Goal: Information Seeking & Learning: Compare options

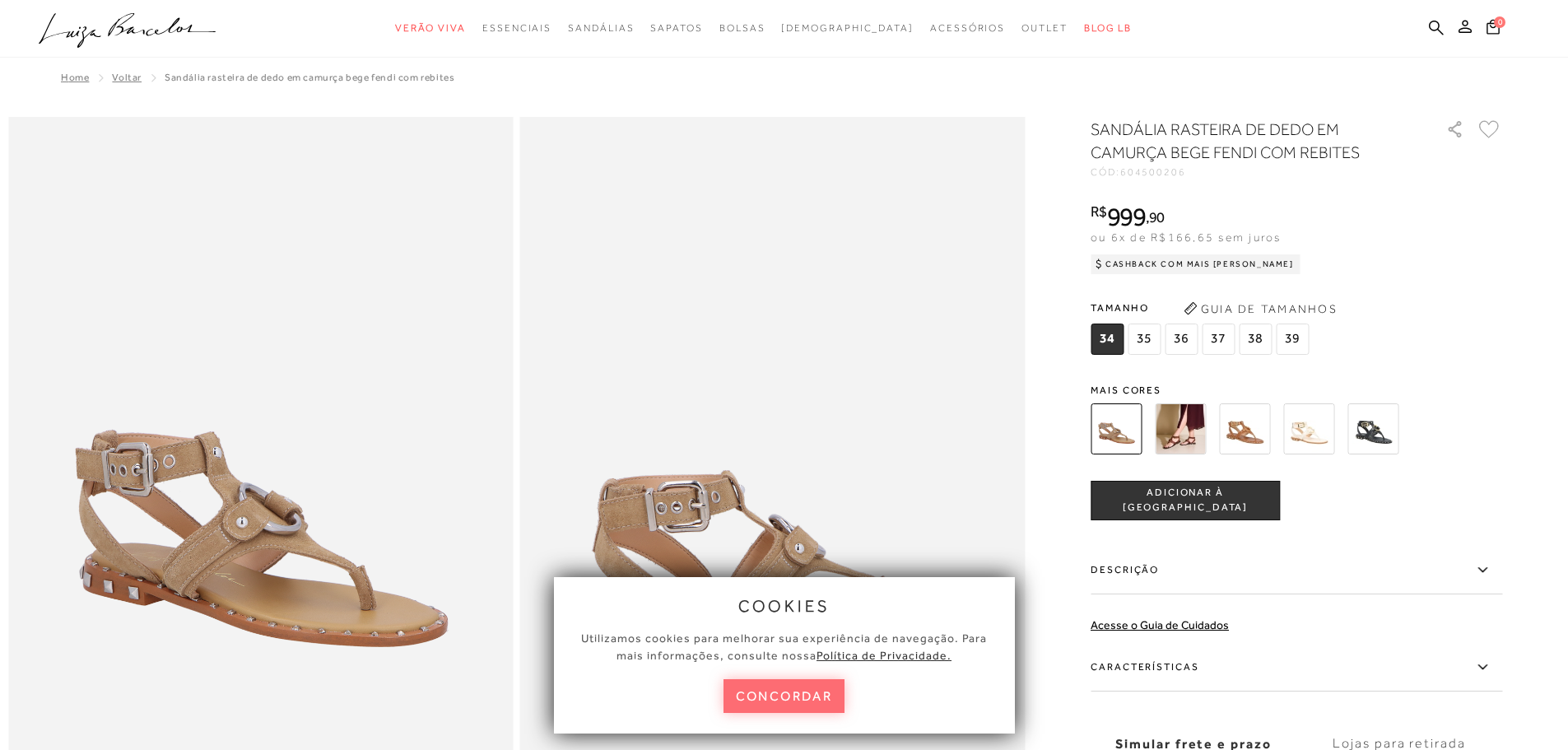
click at [774, 691] on button "concordar" at bounding box center [785, 696] width 122 height 33
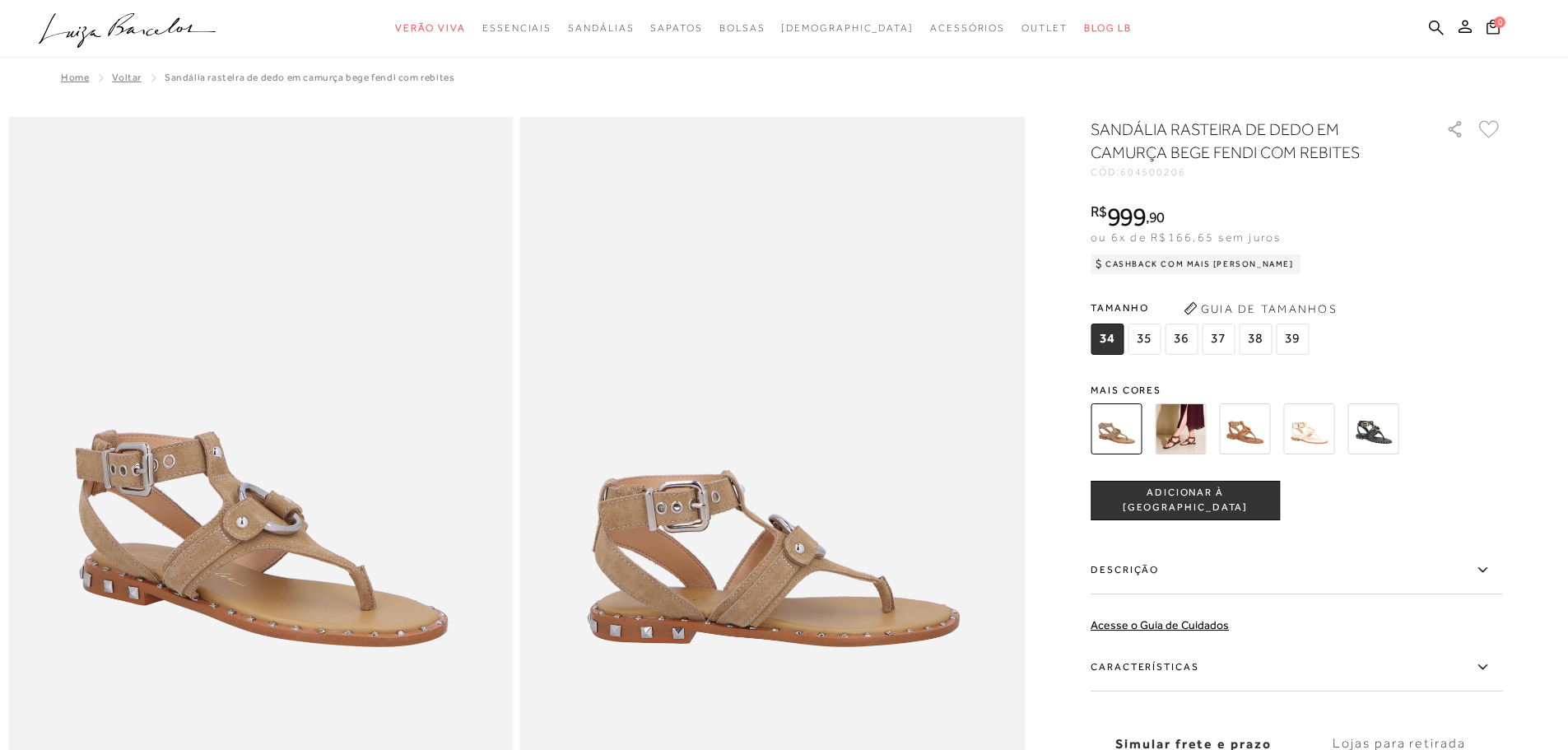
click at [1198, 421] on img at bounding box center [1180, 429] width 51 height 51
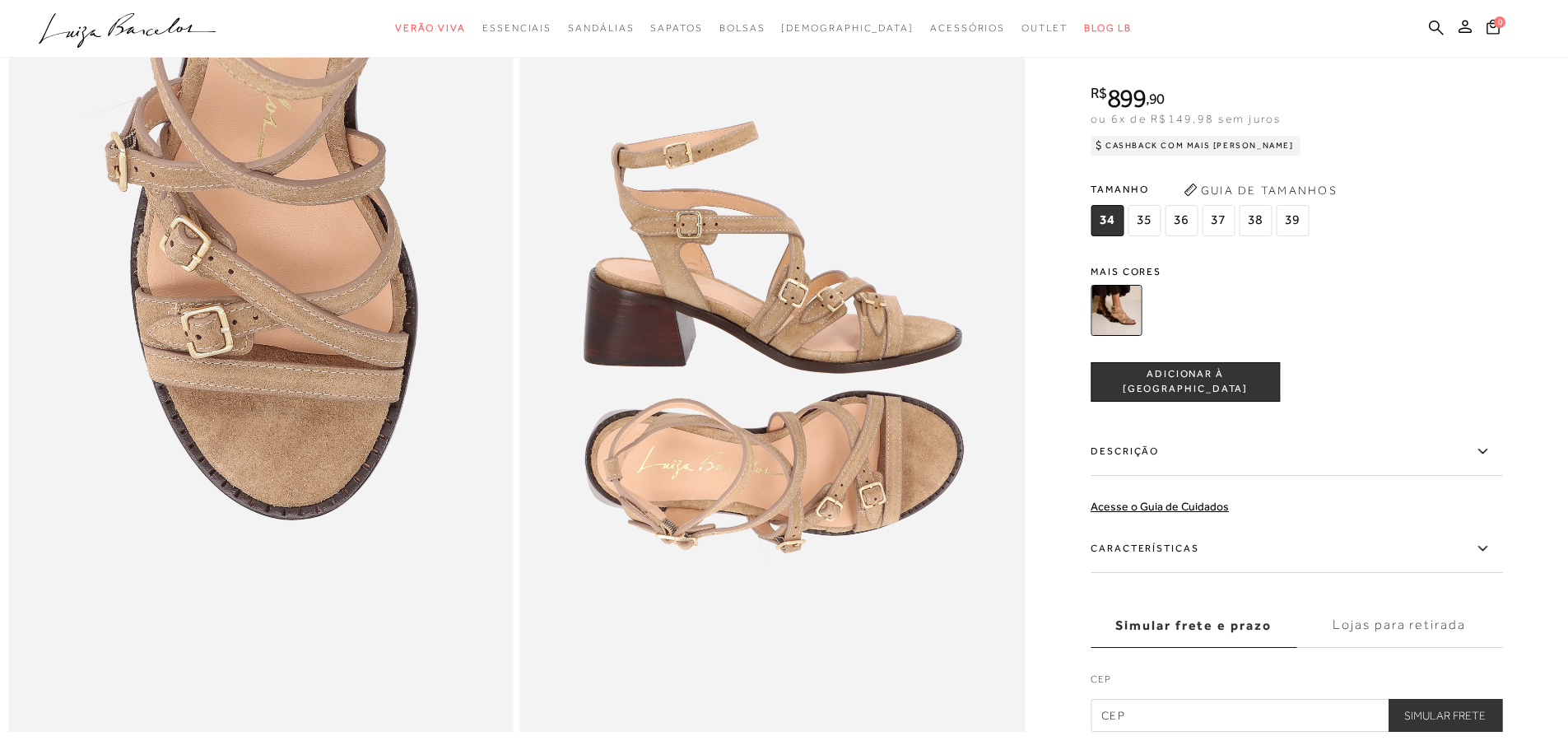
scroll to position [1400, 0]
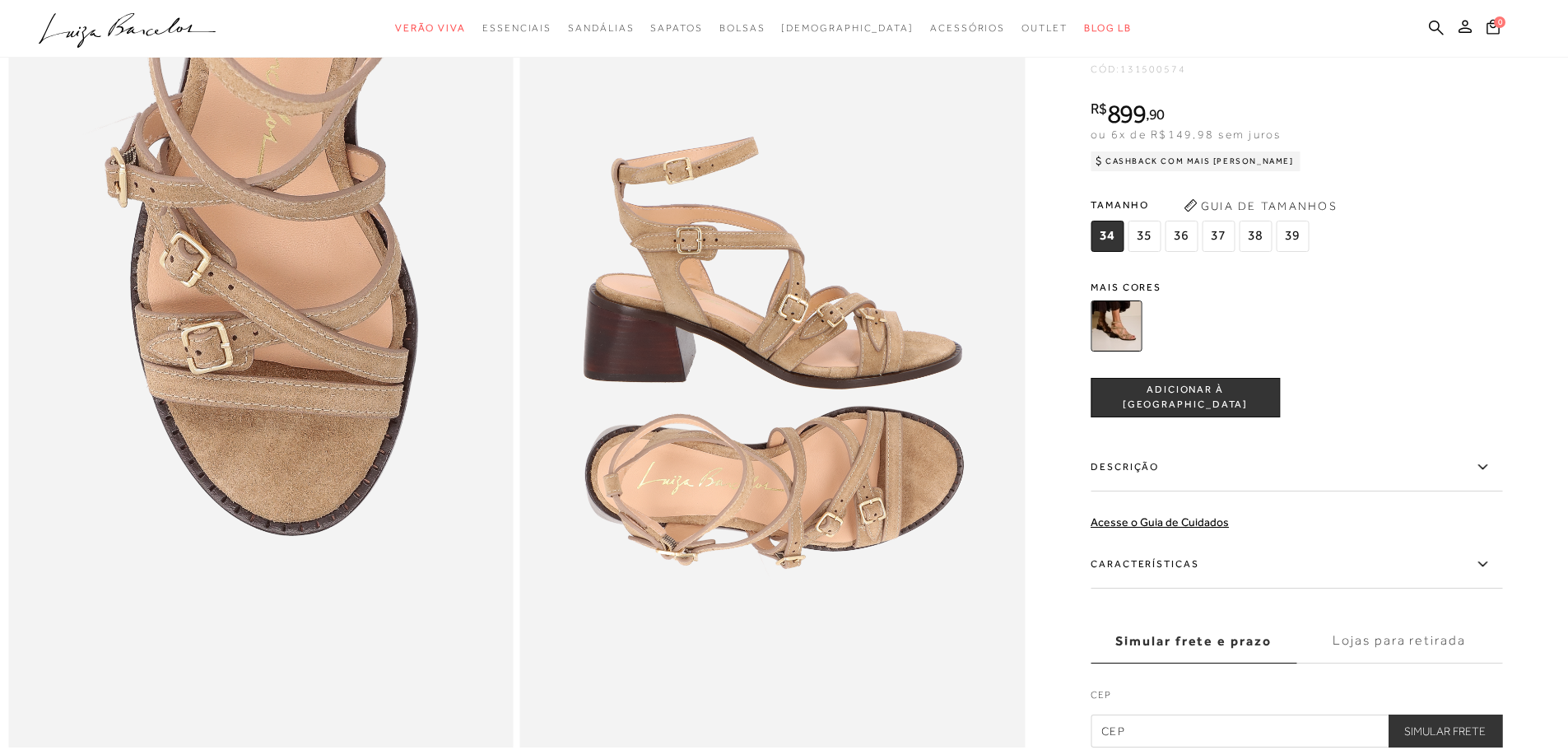
click at [1189, 588] on label "Características" at bounding box center [1296, 564] width 412 height 48
click at [0, 0] on input "Características" at bounding box center [0, 0] width 0 height 0
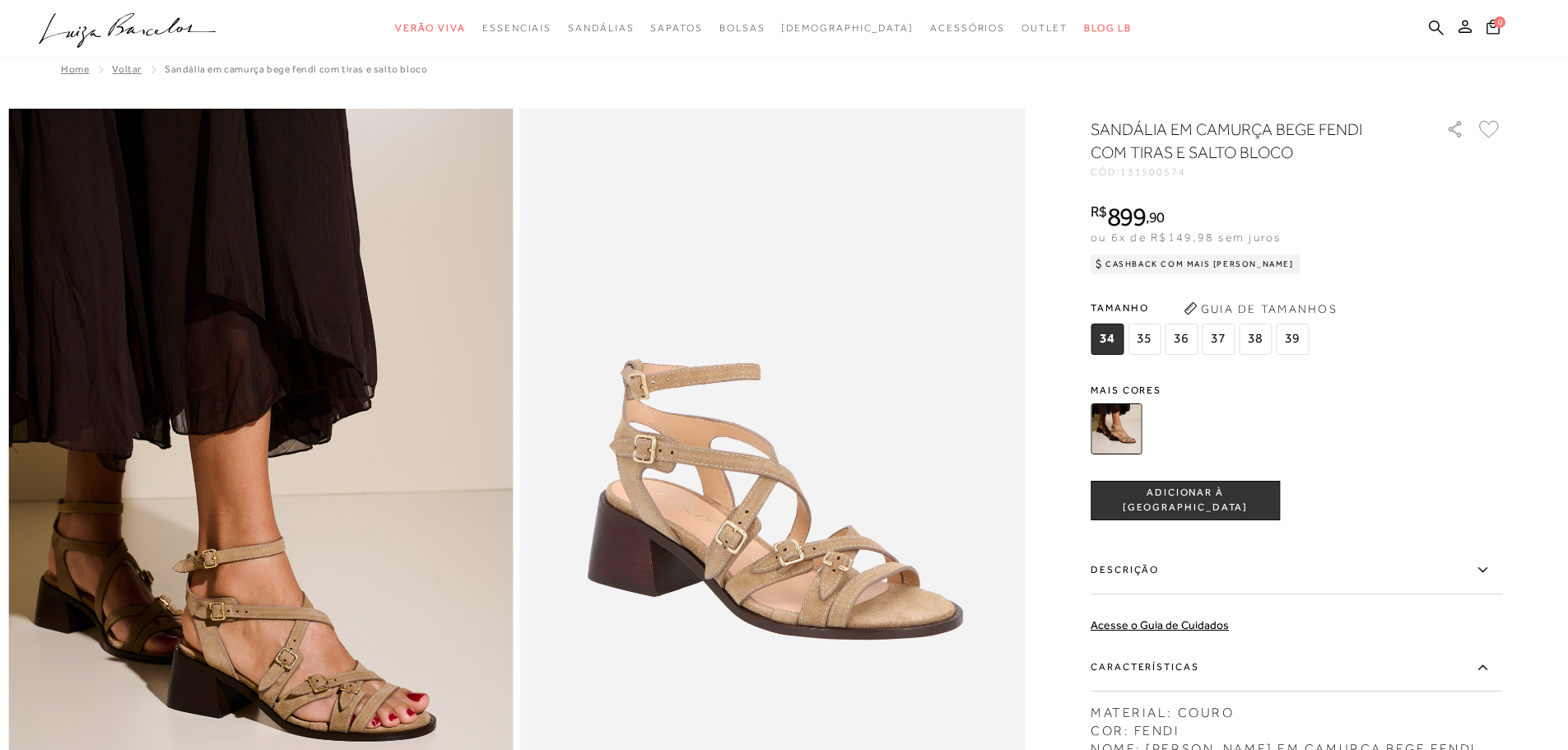
scroll to position [0, 0]
